Goal: Find specific page/section: Find specific page/section

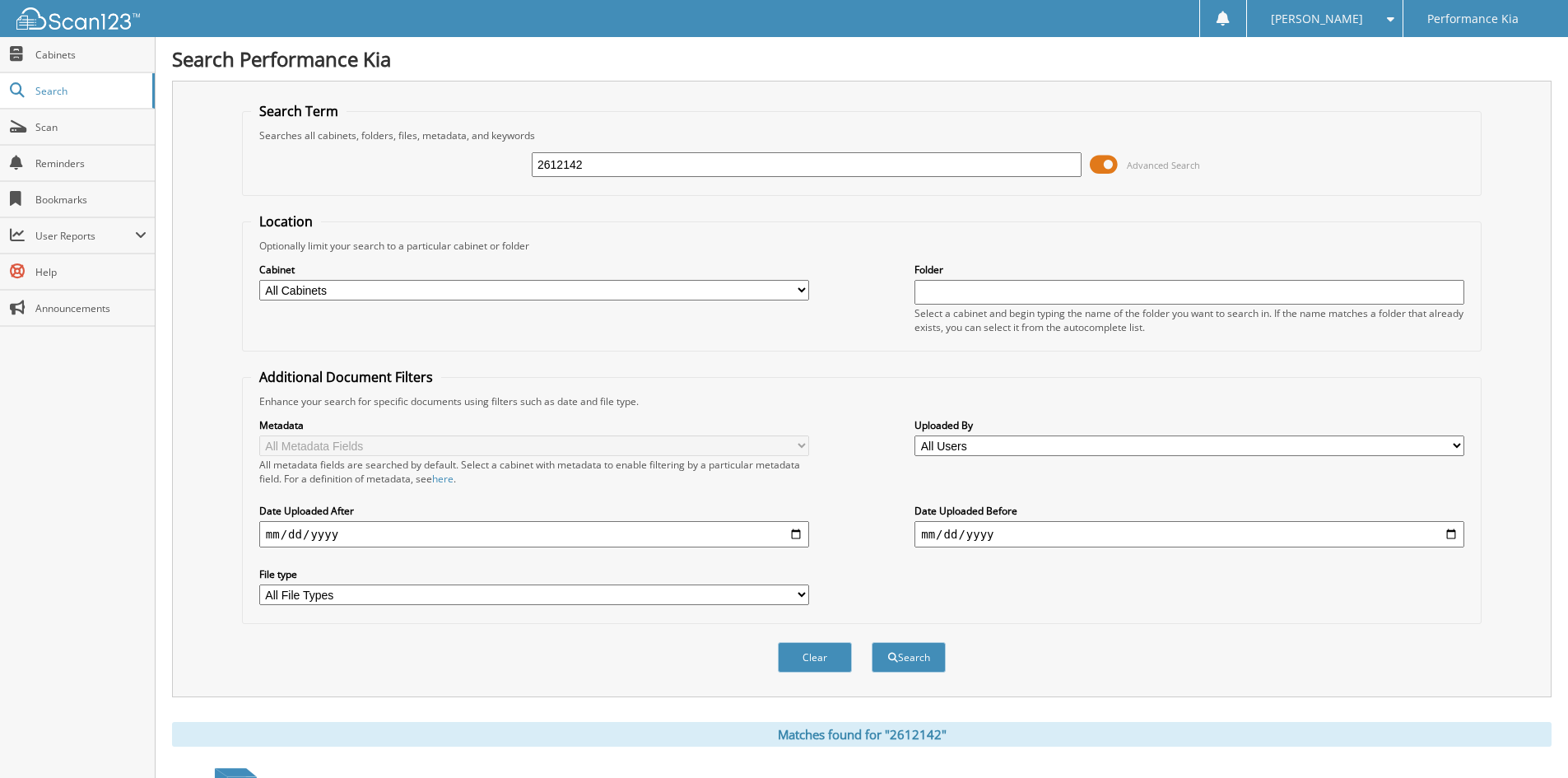
click at [689, 184] on div "2612142 Advanced Search" at bounding box center [862, 164] width 1222 height 45
click at [690, 174] on input "2612142" at bounding box center [807, 164] width 550 height 25
paste input "2612811"
type input "2612811"
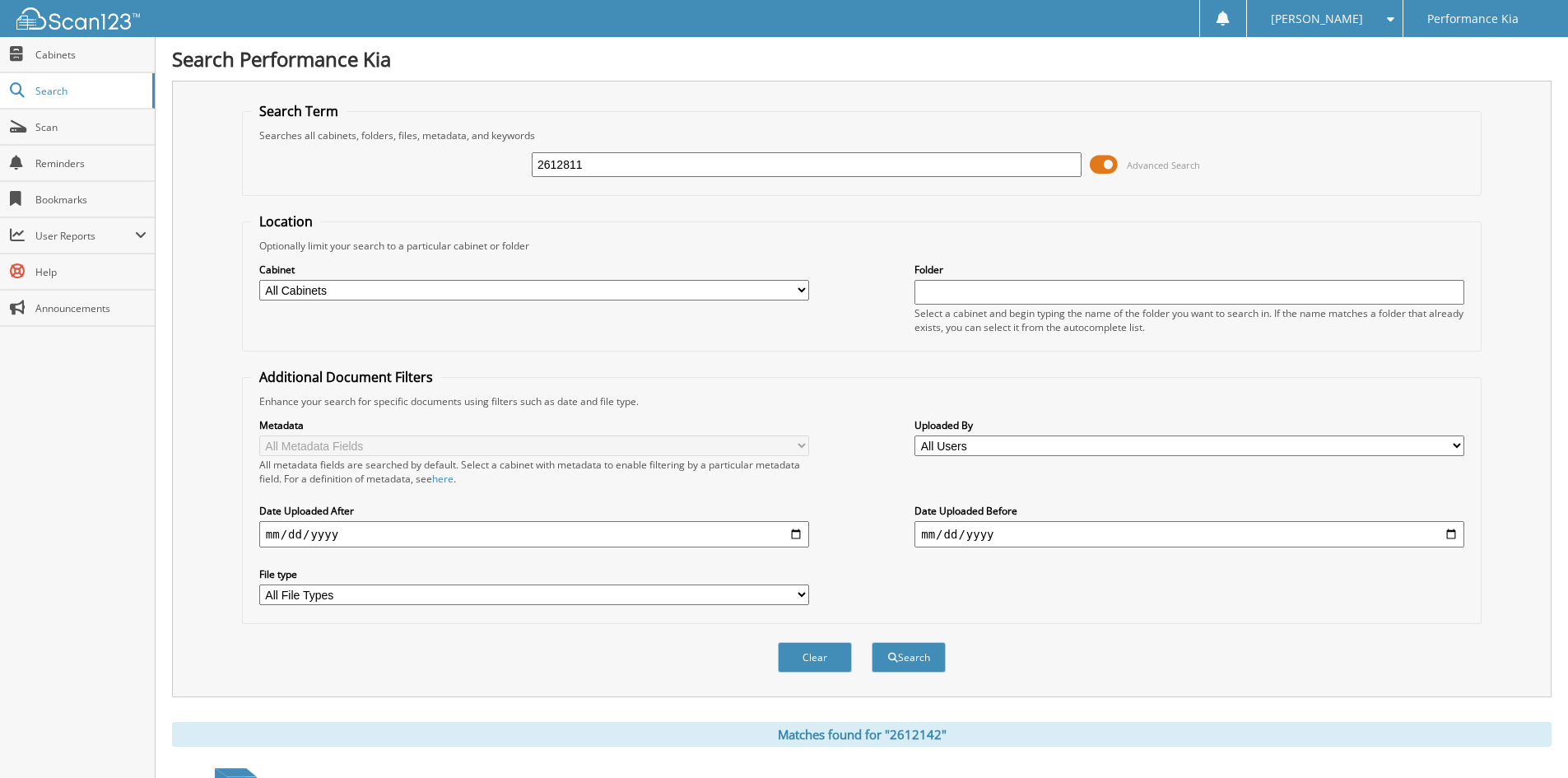
click at [872, 642] on button "Search" at bounding box center [908, 657] width 74 height 31
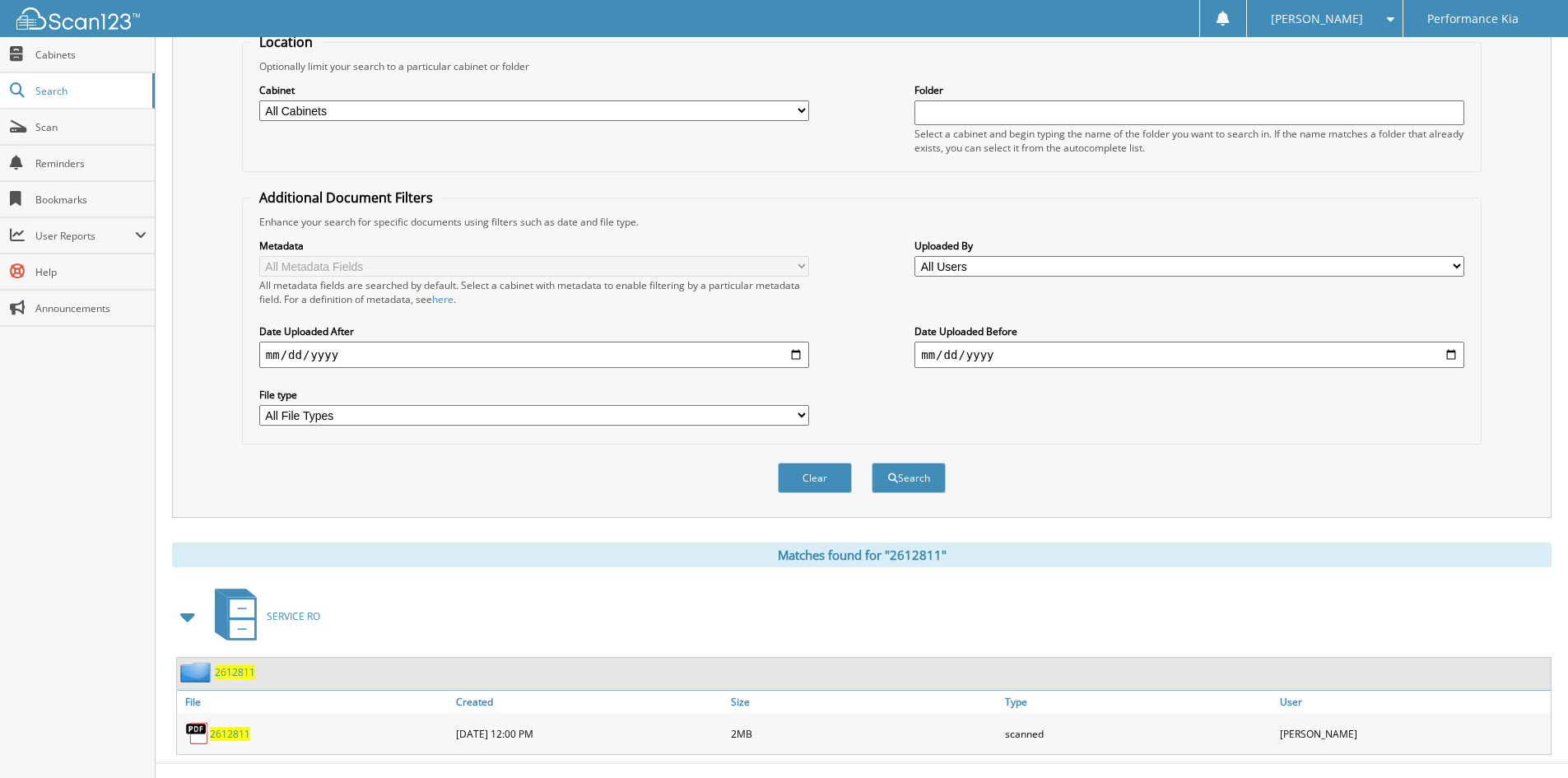
scroll to position [207, 0]
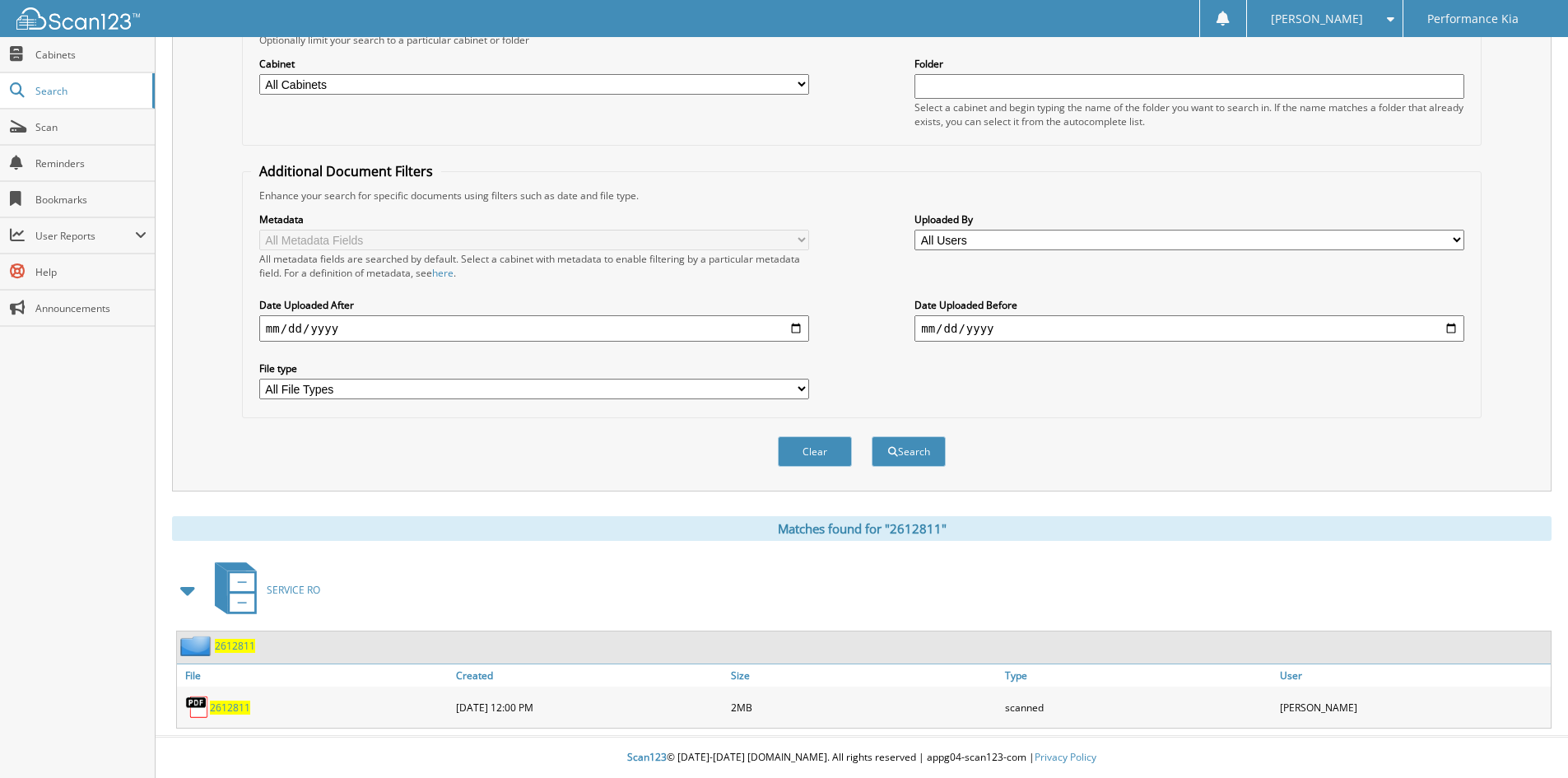
click at [233, 708] on span "2612811" at bounding box center [230, 708] width 41 height 14
